Goal: Obtain resource: Obtain resource

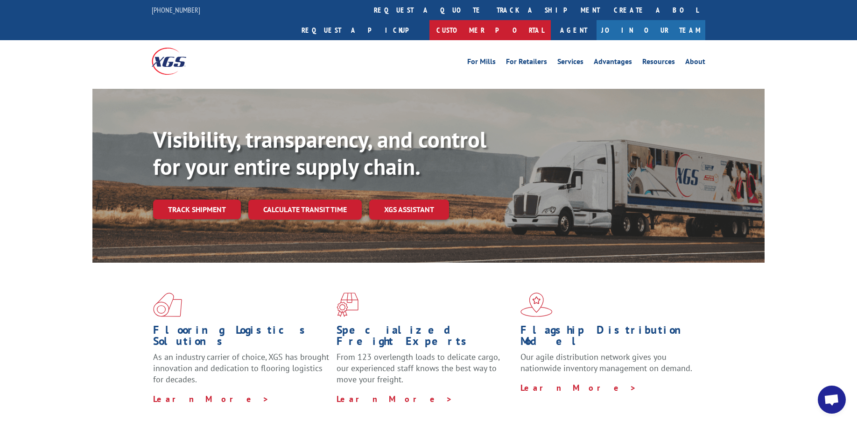
click at [551, 20] on link "Customer Portal" at bounding box center [490, 30] width 121 height 20
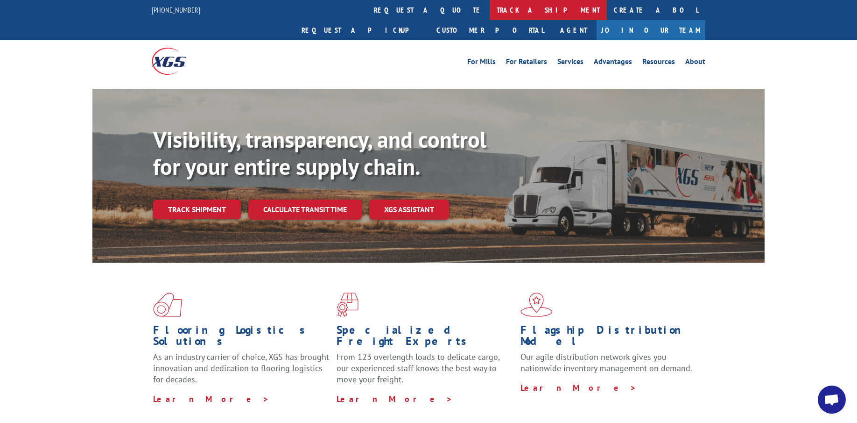
click at [490, 12] on link "track a shipment" at bounding box center [548, 10] width 117 height 20
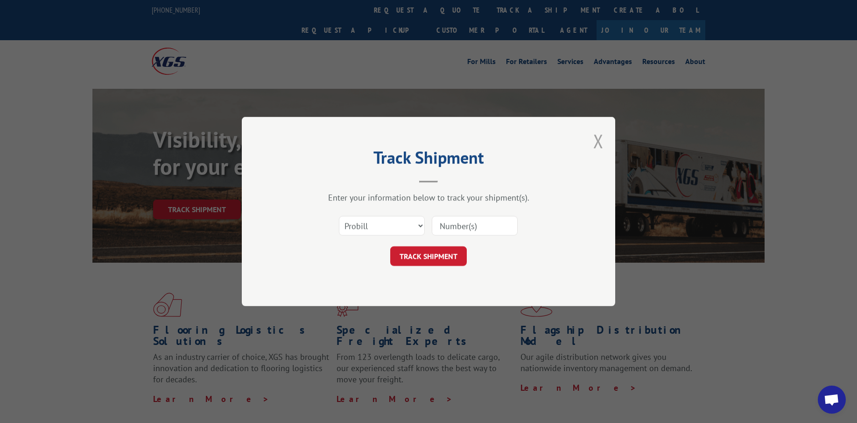
click at [598, 137] on button "Close modal" at bounding box center [598, 140] width 10 height 25
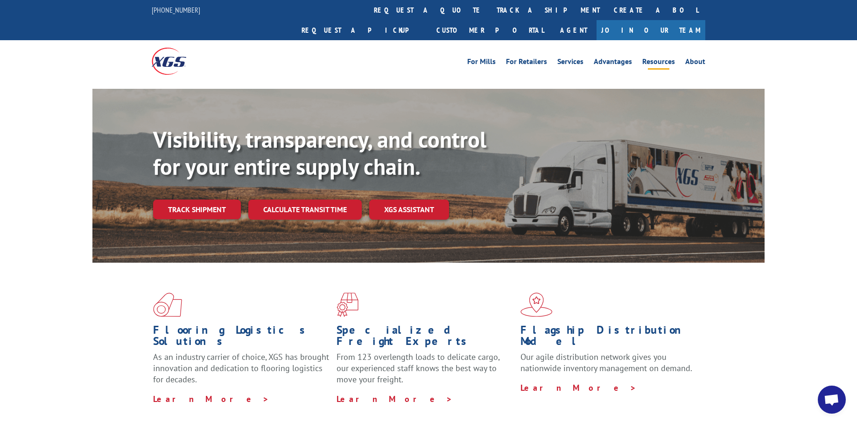
click at [656, 58] on link "Resources" at bounding box center [658, 63] width 33 height 10
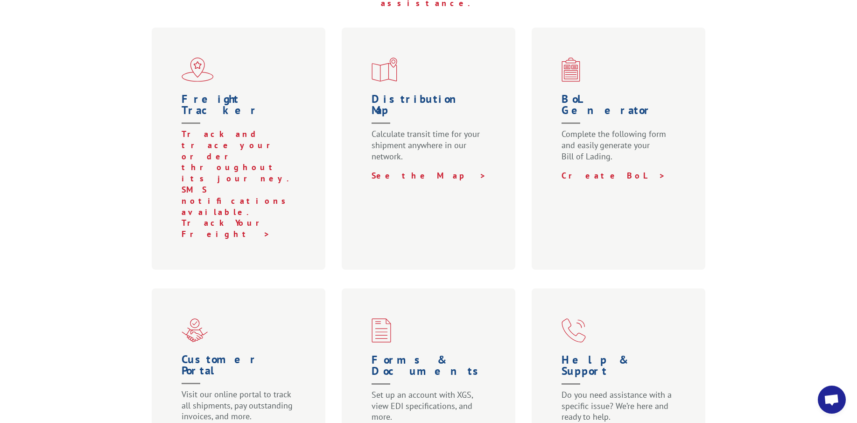
scroll to position [333, 0]
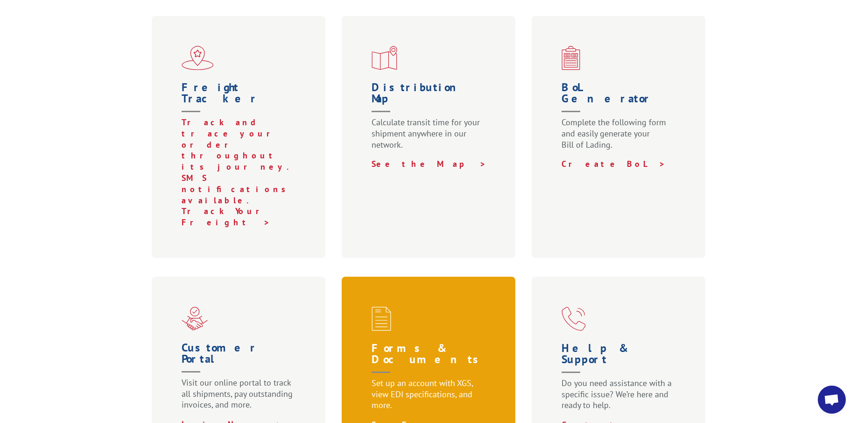
click at [382, 419] on link "See Forms >" at bounding box center [420, 424] width 97 height 11
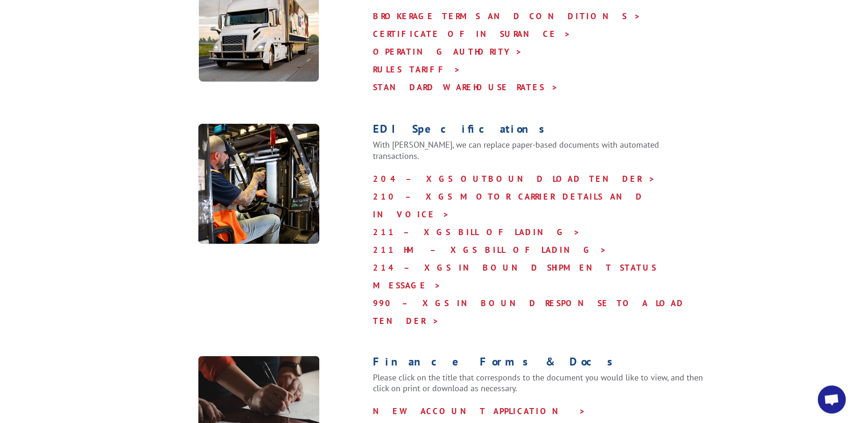
scroll to position [429, 0]
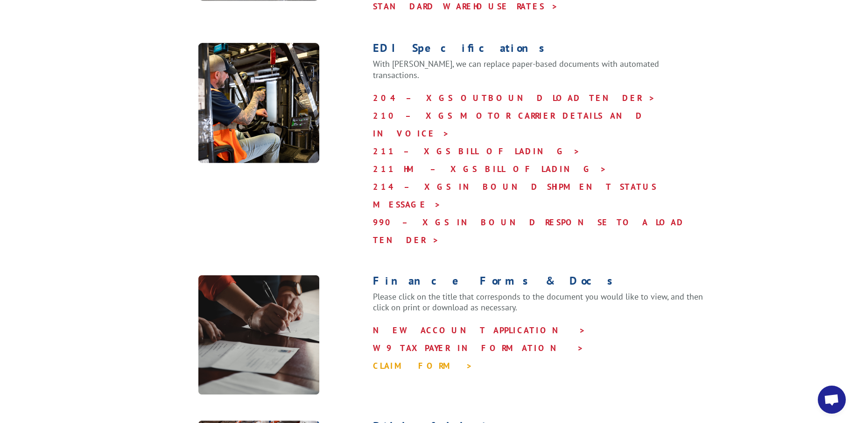
click at [411, 360] on link "CLAIM FORM >" at bounding box center [423, 365] width 100 height 11
